Goal: Information Seeking & Learning: Find specific fact

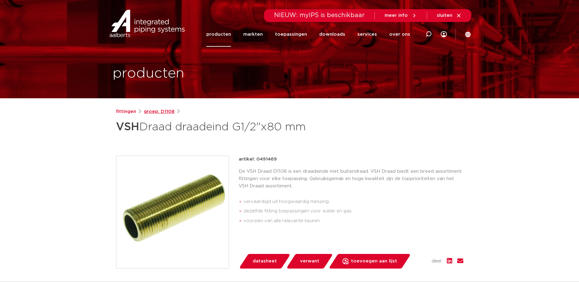
click at [161, 112] on link "groep: D1108" at bounding box center [159, 111] width 31 height 7
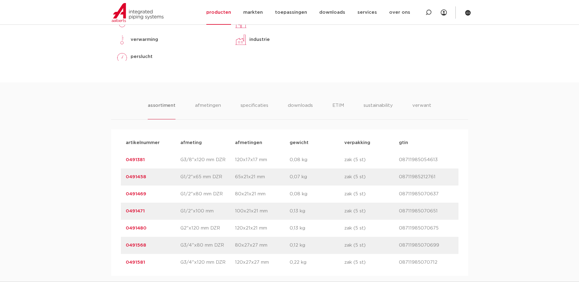
scroll to position [305, 0]
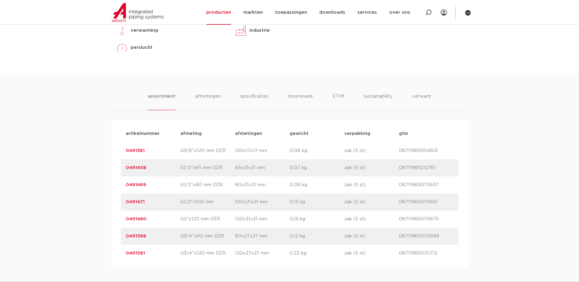
drag, startPoint x: 145, startPoint y: 202, endPoint x: 124, endPoint y: 203, distance: 20.5
click at [124, 203] on div "artikelnummer 0491471 afmeting G1/2"x100 mm [GEOGRAPHIC_DATA] 100x21x21 mm gewi…" at bounding box center [289, 201] width 337 height 17
copy link "0491471"
